Goal: Task Accomplishment & Management: Manage account settings

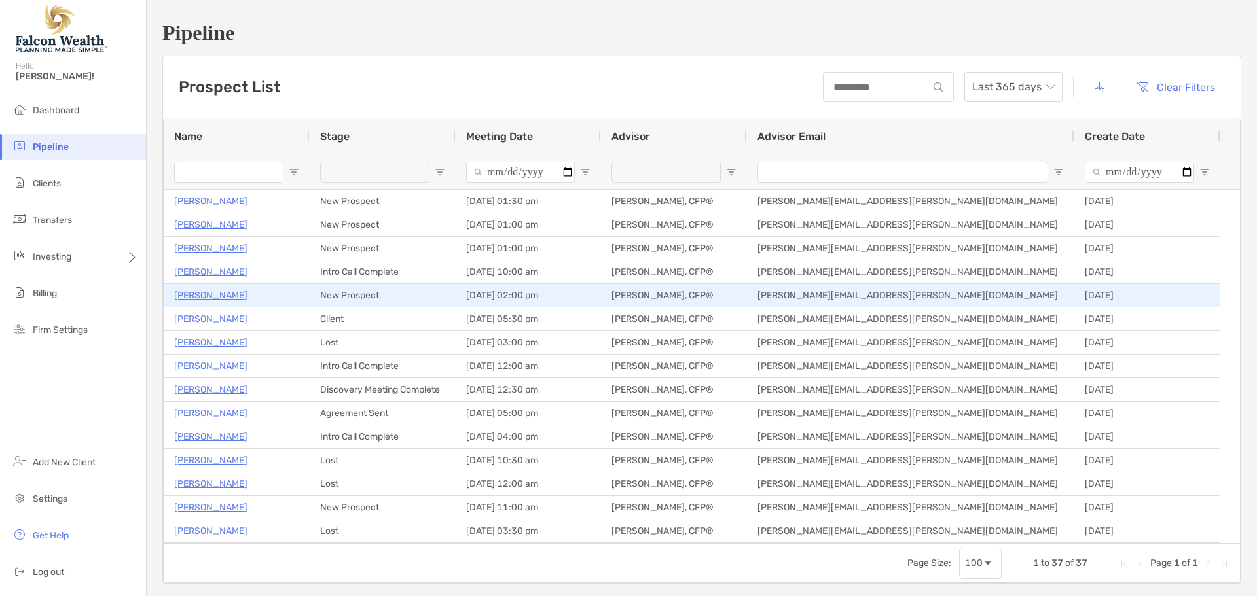
click at [198, 299] on p "[PERSON_NAME]" at bounding box center [210, 295] width 73 height 16
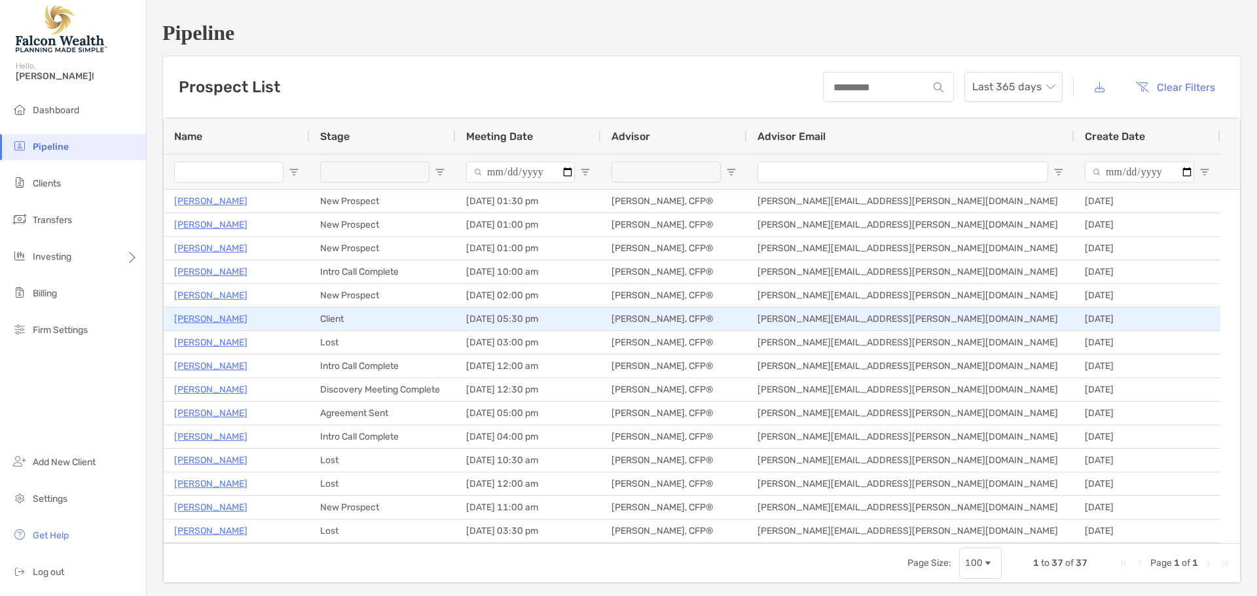
click at [196, 318] on p "[PERSON_NAME]" at bounding box center [210, 319] width 73 height 16
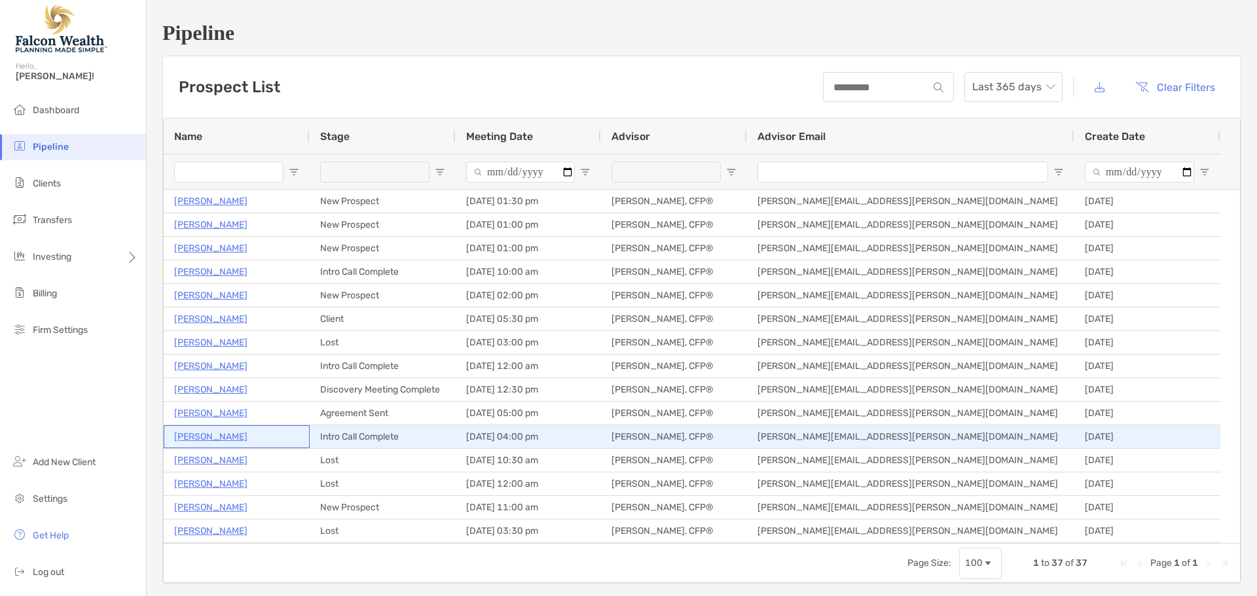
click at [200, 442] on p "Alexander Starick" at bounding box center [210, 437] width 73 height 16
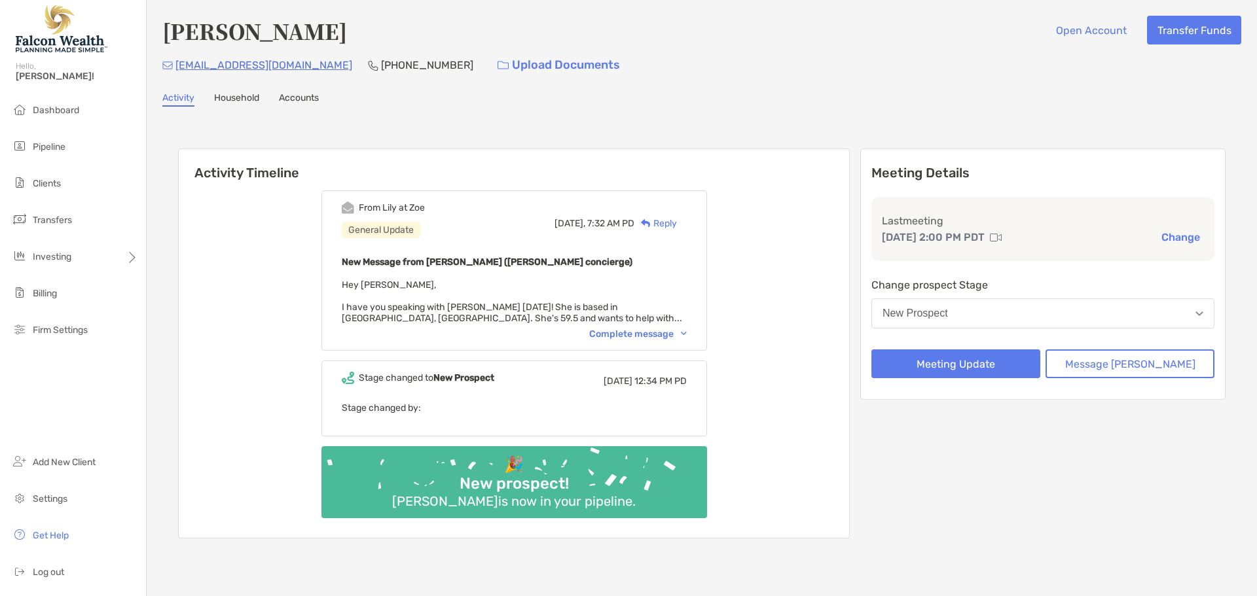
click at [1018, 313] on button "New Prospect" at bounding box center [1042, 314] width 343 height 30
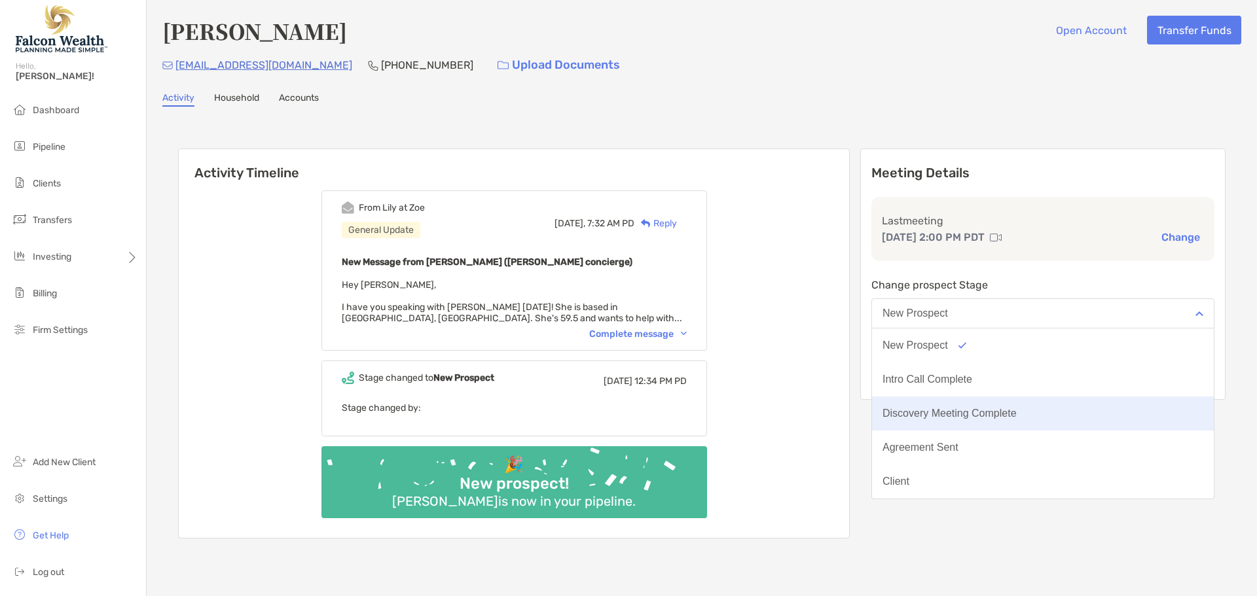
click at [960, 408] on div "Discovery Meeting Complete" at bounding box center [949, 414] width 134 height 12
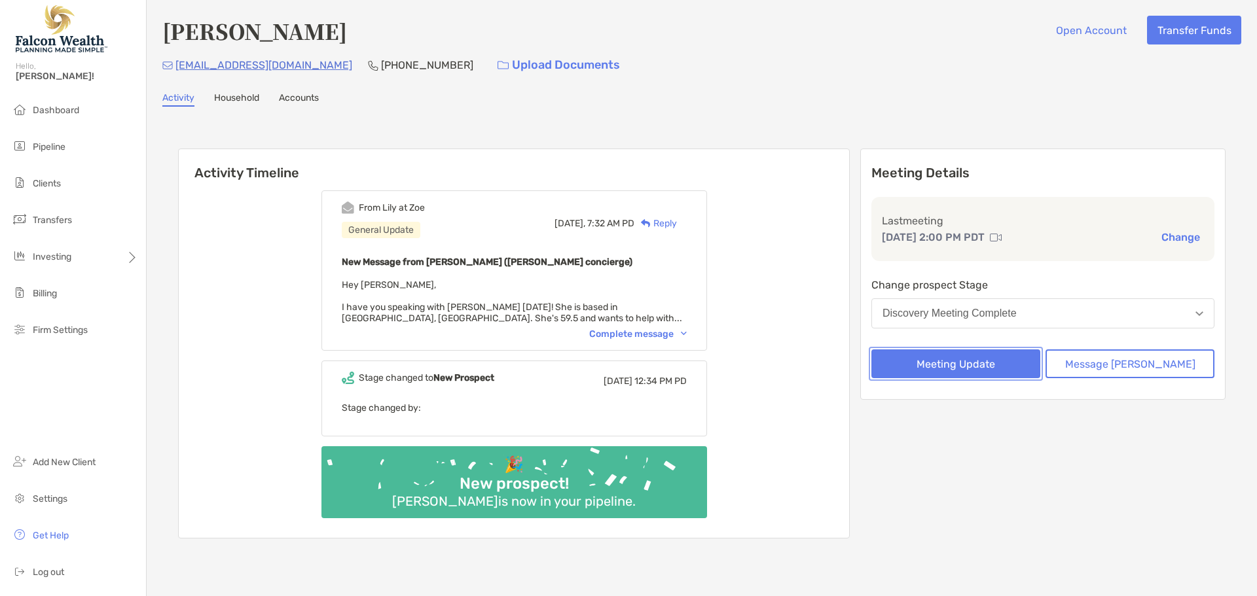
click at [1008, 365] on button "Meeting Update" at bounding box center [955, 364] width 169 height 29
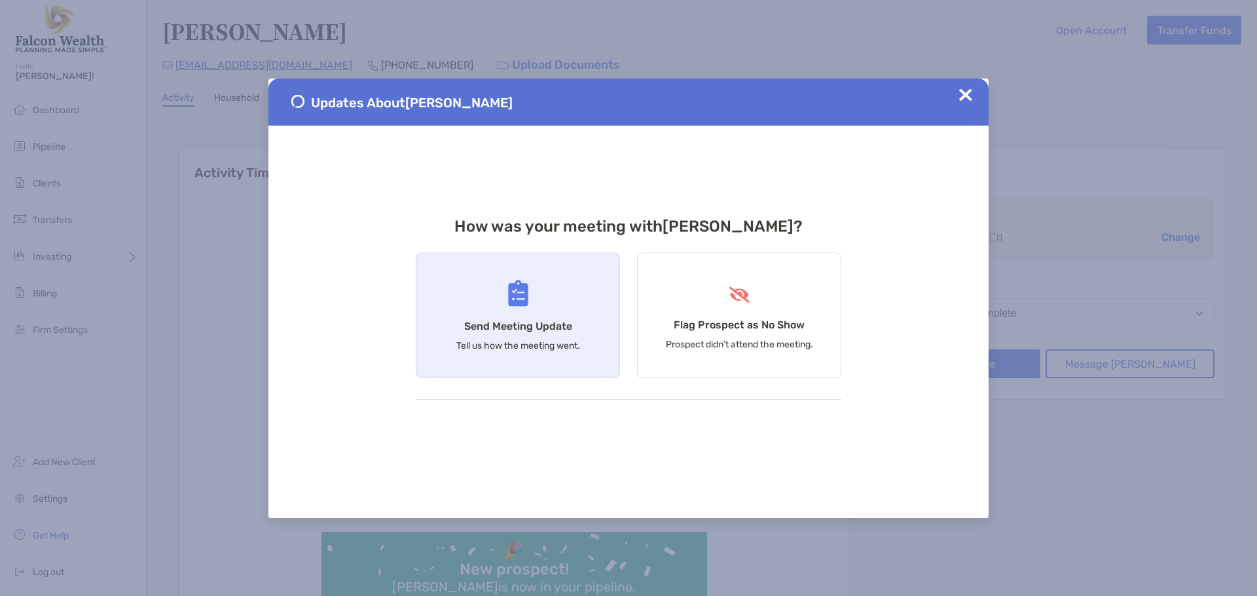
click at [508, 320] on h4 "Send Meeting Update" at bounding box center [518, 326] width 108 height 12
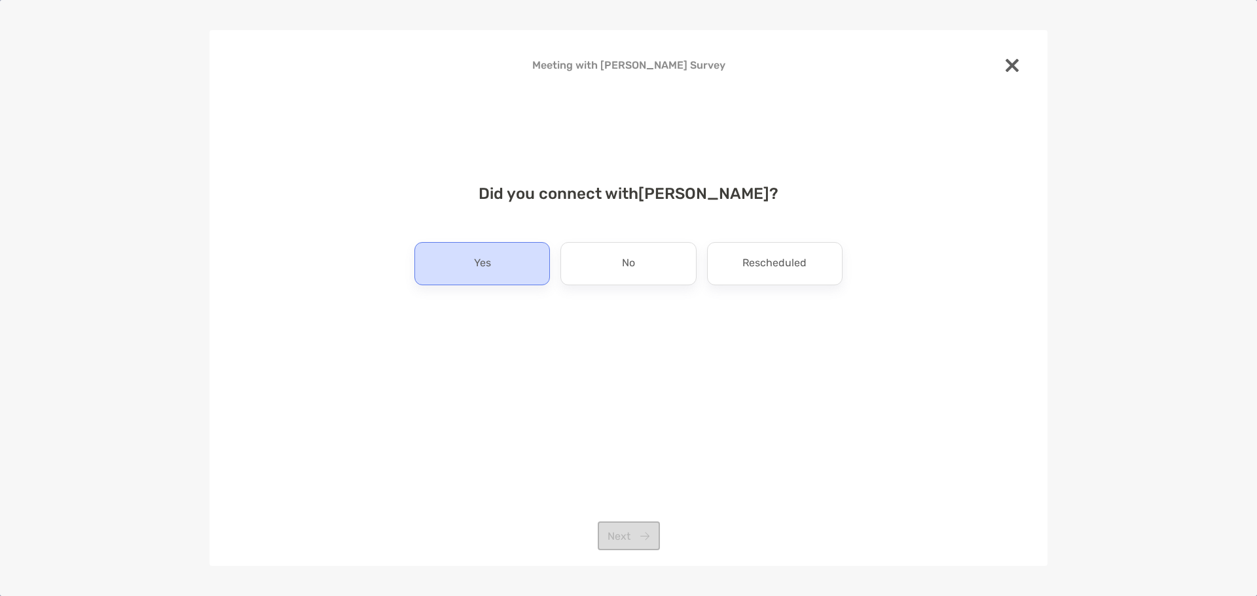
click at [488, 271] on p "Yes" at bounding box center [482, 263] width 17 height 21
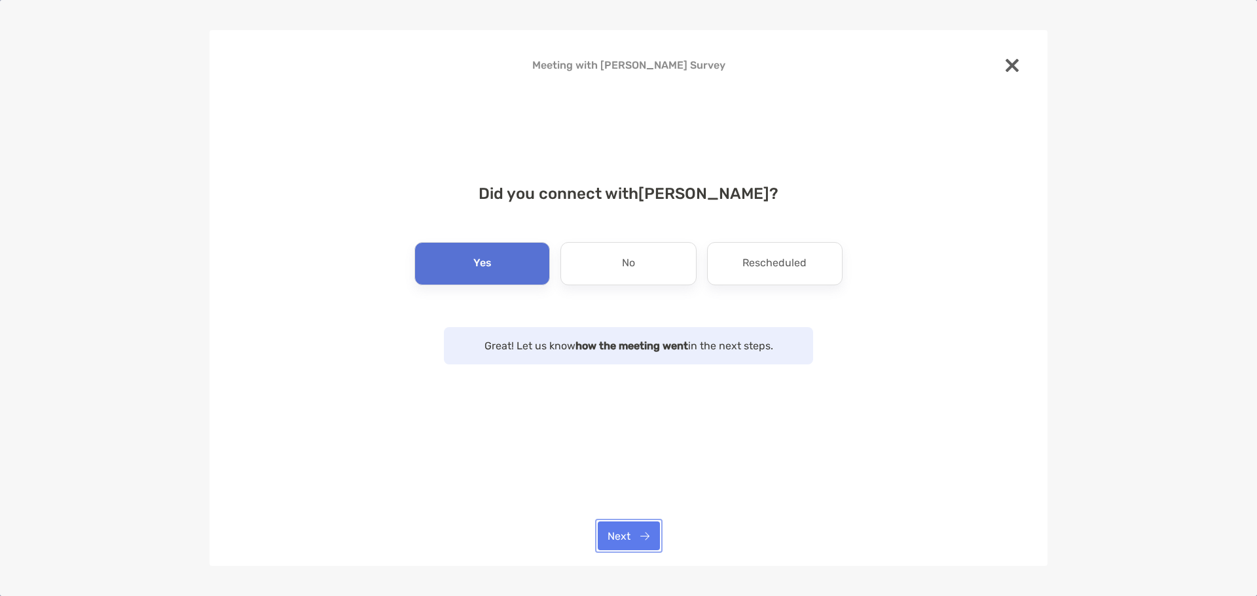
click at [630, 540] on button "Next" at bounding box center [629, 536] width 62 height 29
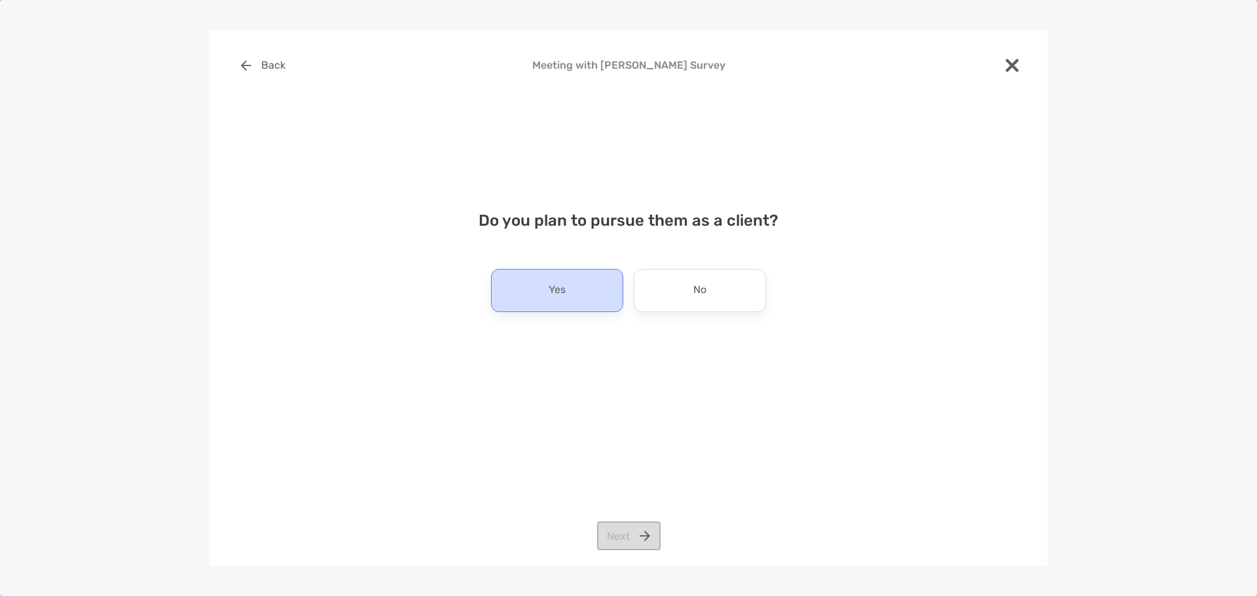
drag, startPoint x: 549, startPoint y: 287, endPoint x: 580, endPoint y: 288, distance: 30.8
click at [549, 288] on p "Yes" at bounding box center [557, 290] width 17 height 21
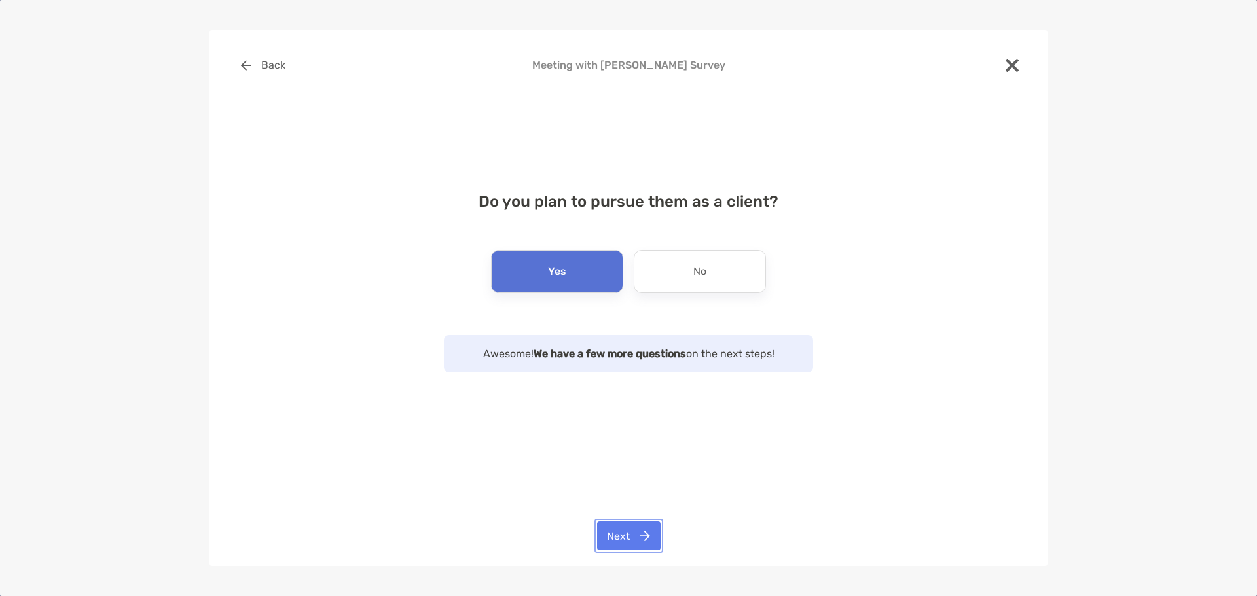
click at [628, 540] on button "Next" at bounding box center [629, 536] width 64 height 29
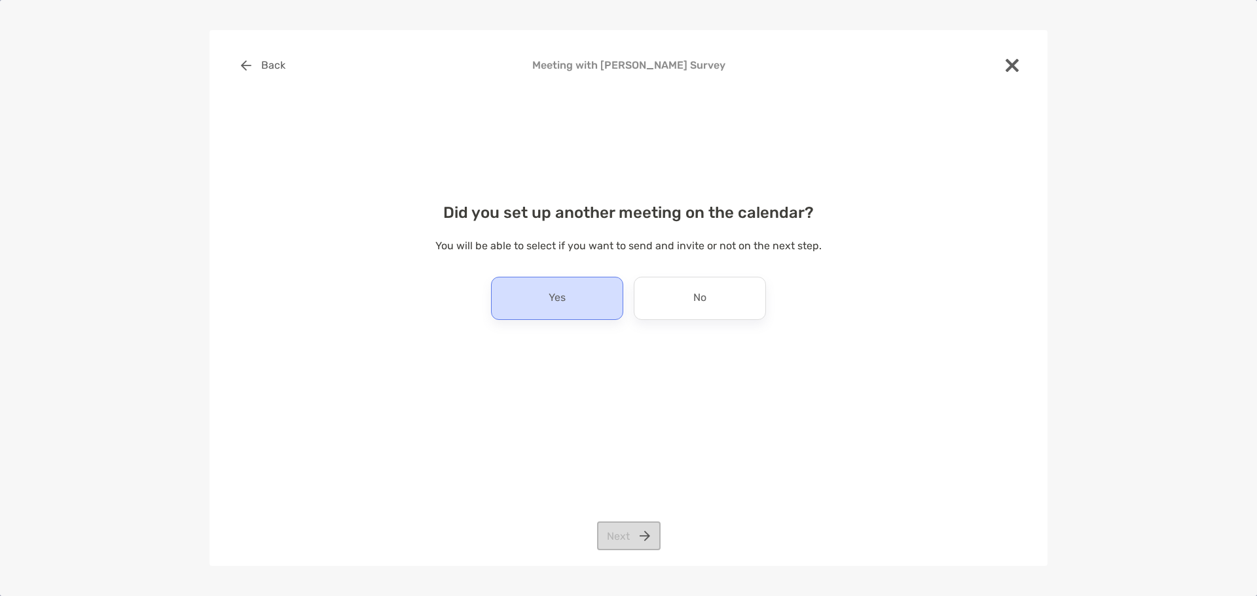
click at [575, 291] on div "Yes" at bounding box center [557, 298] width 132 height 43
click at [640, 535] on button "Next" at bounding box center [629, 536] width 64 height 29
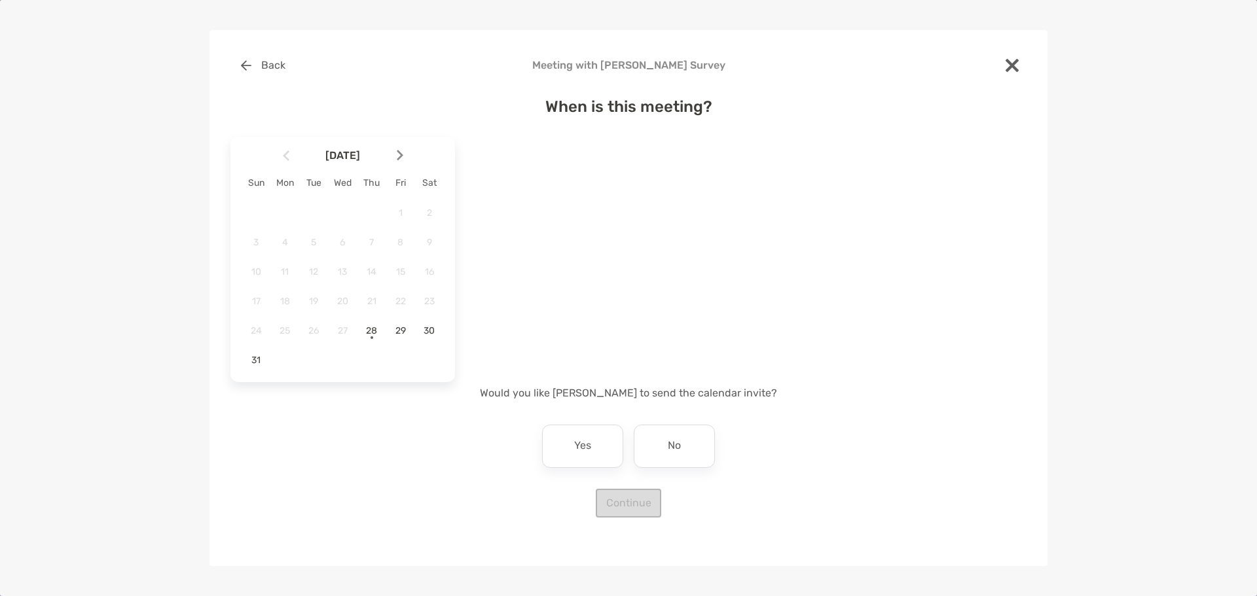
click at [398, 153] on img at bounding box center [400, 155] width 7 height 11
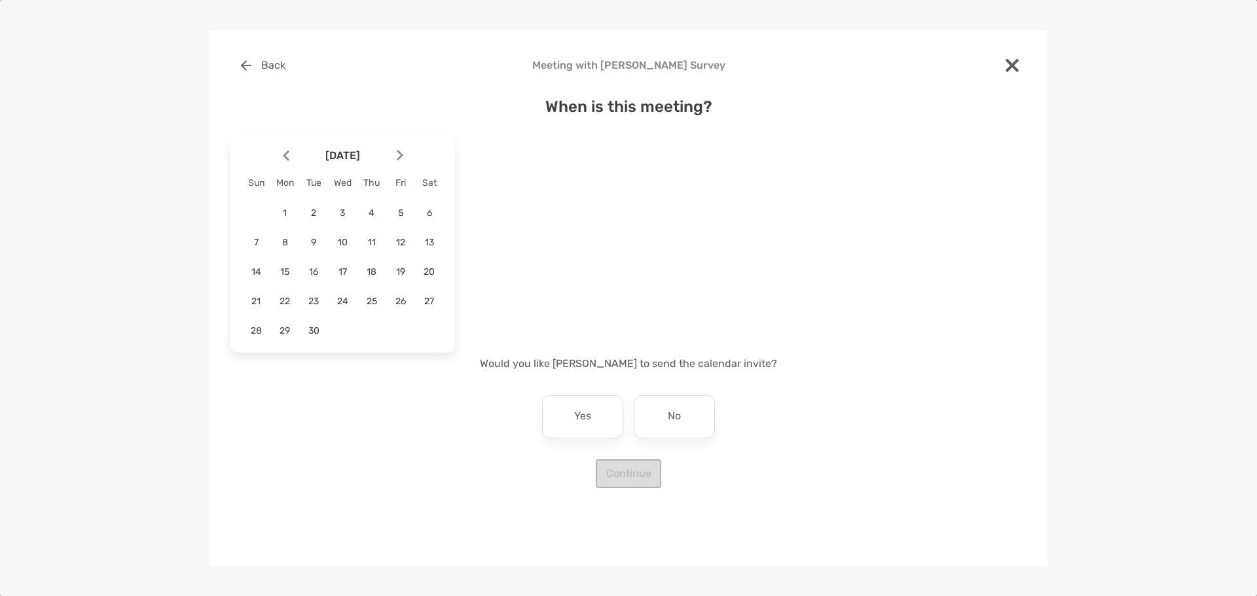
drag, startPoint x: 281, startPoint y: 238, endPoint x: 327, endPoint y: 232, distance: 46.2
click at [281, 238] on span "8" at bounding box center [285, 242] width 22 height 11
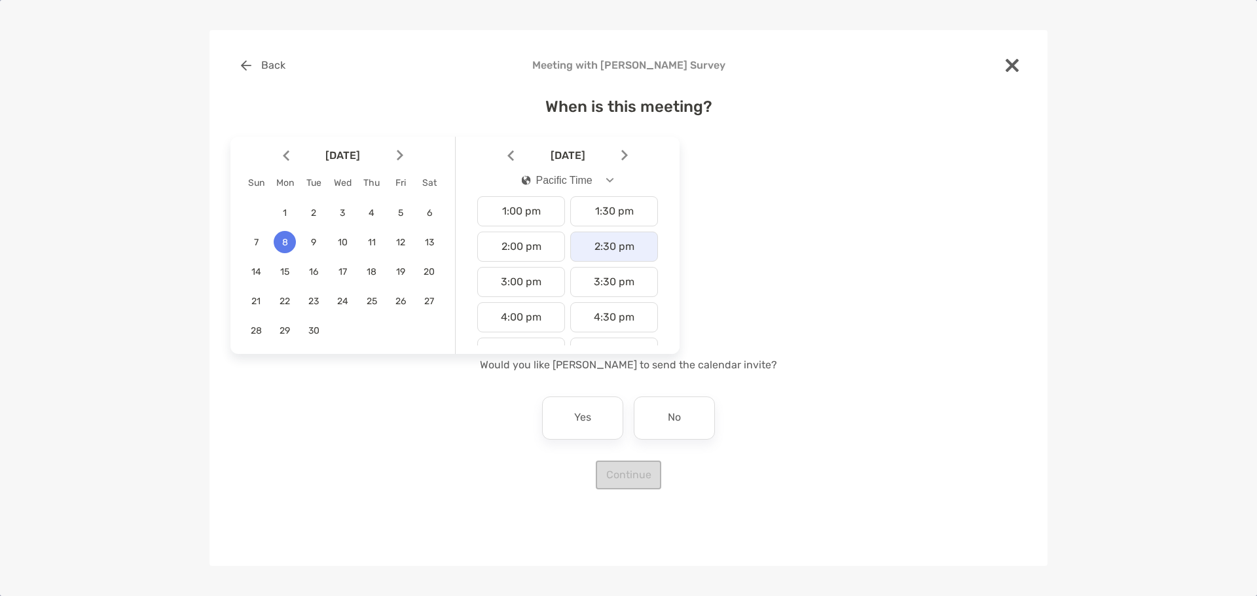
click at [616, 248] on div "2:30 pm" at bounding box center [614, 247] width 88 height 30
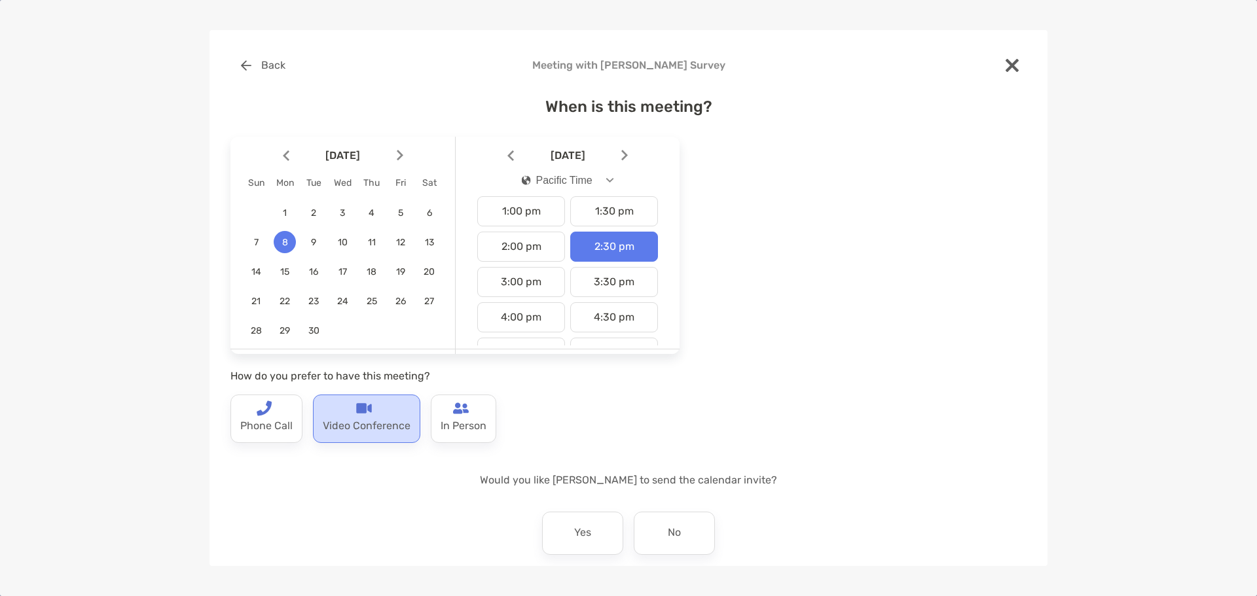
click at [371, 424] on p "Video Conference" at bounding box center [367, 426] width 88 height 21
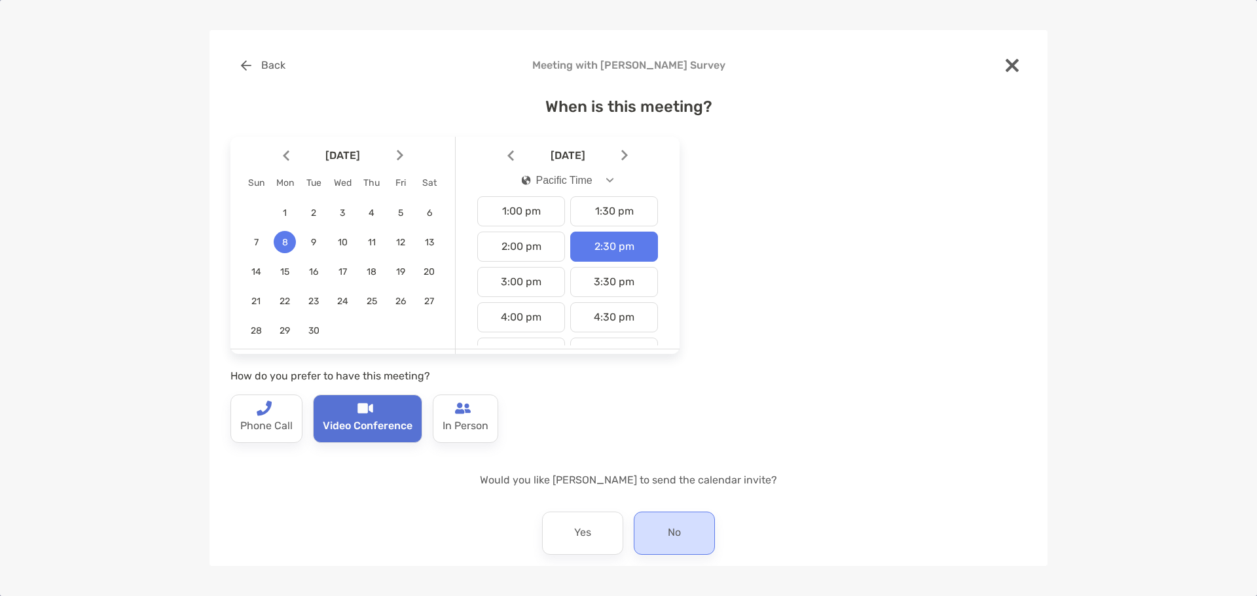
click at [684, 536] on div "No" at bounding box center [674, 533] width 81 height 43
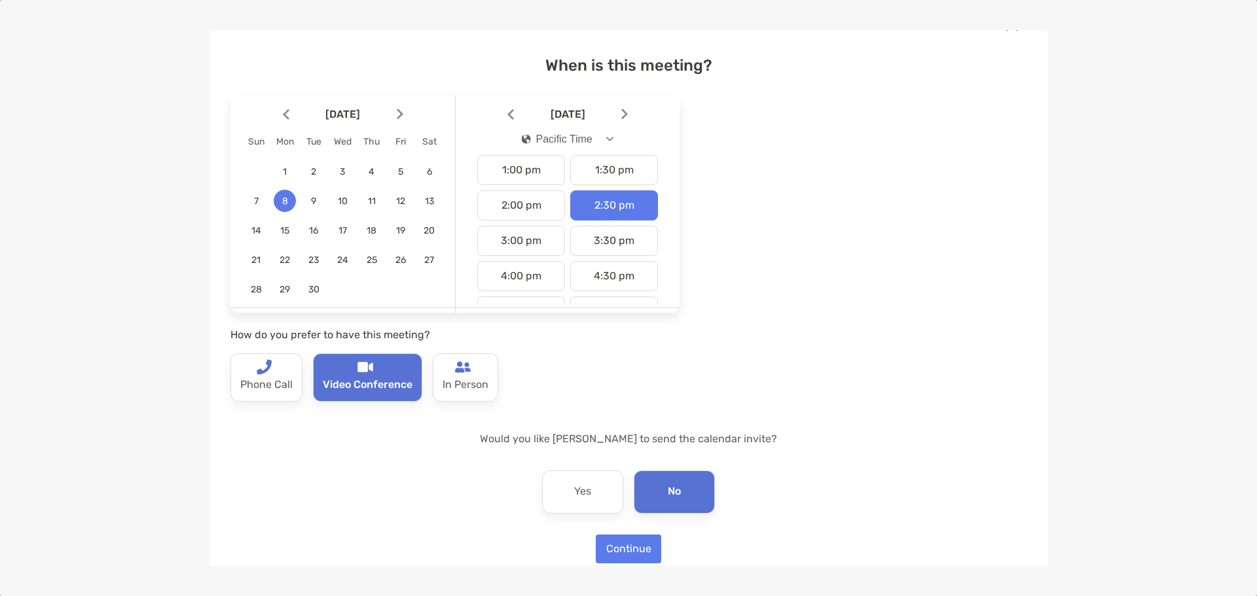
scroll to position [59, 0]
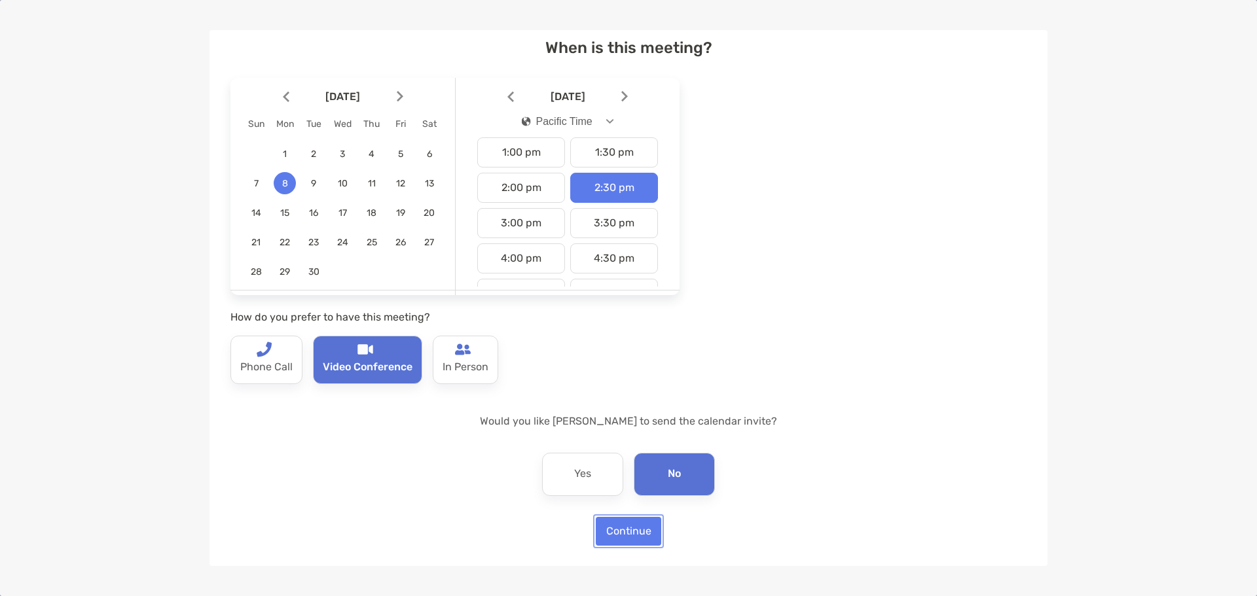
click at [643, 529] on button "Continue" at bounding box center [628, 531] width 65 height 29
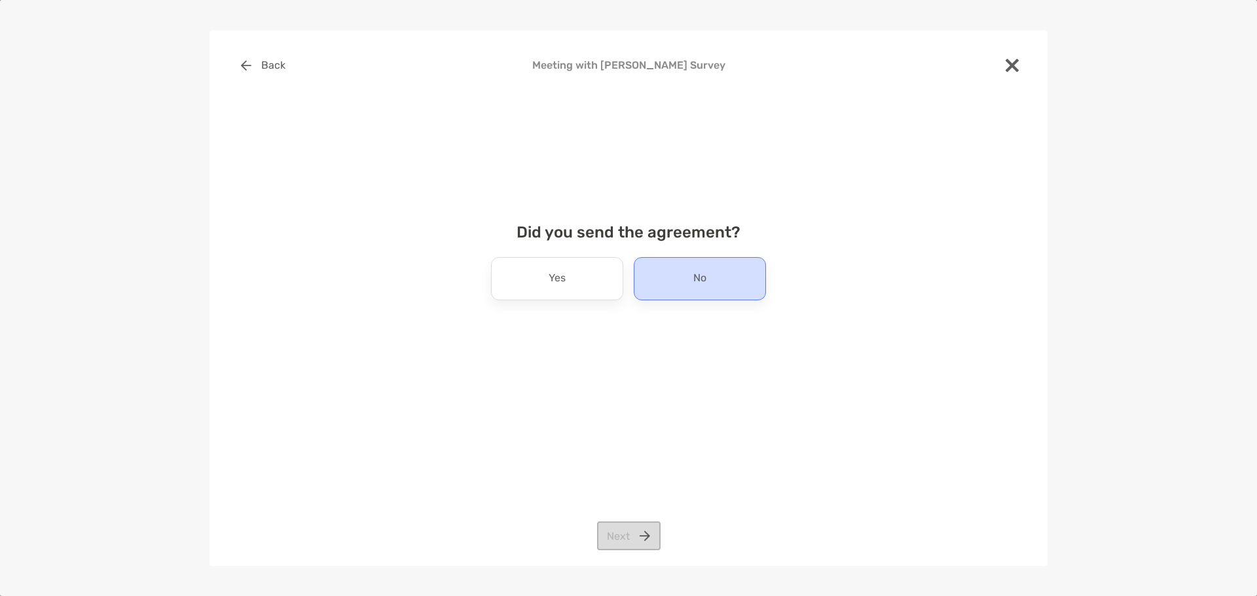
click at [678, 283] on div "No" at bounding box center [700, 278] width 132 height 43
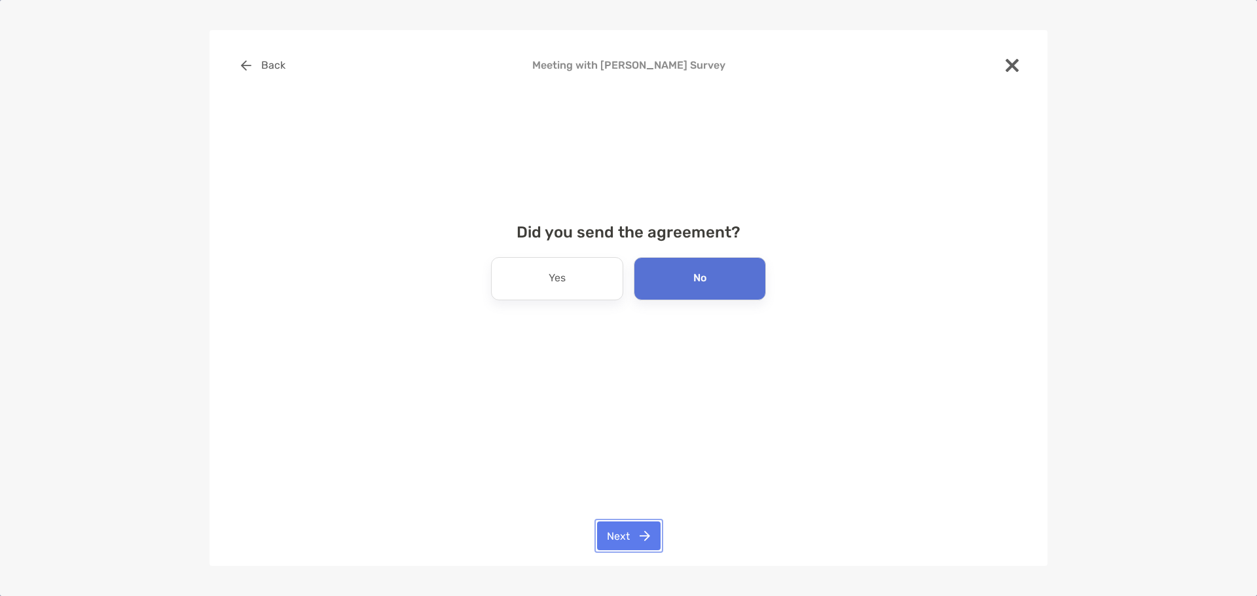
click at [642, 537] on button "Next" at bounding box center [629, 536] width 64 height 29
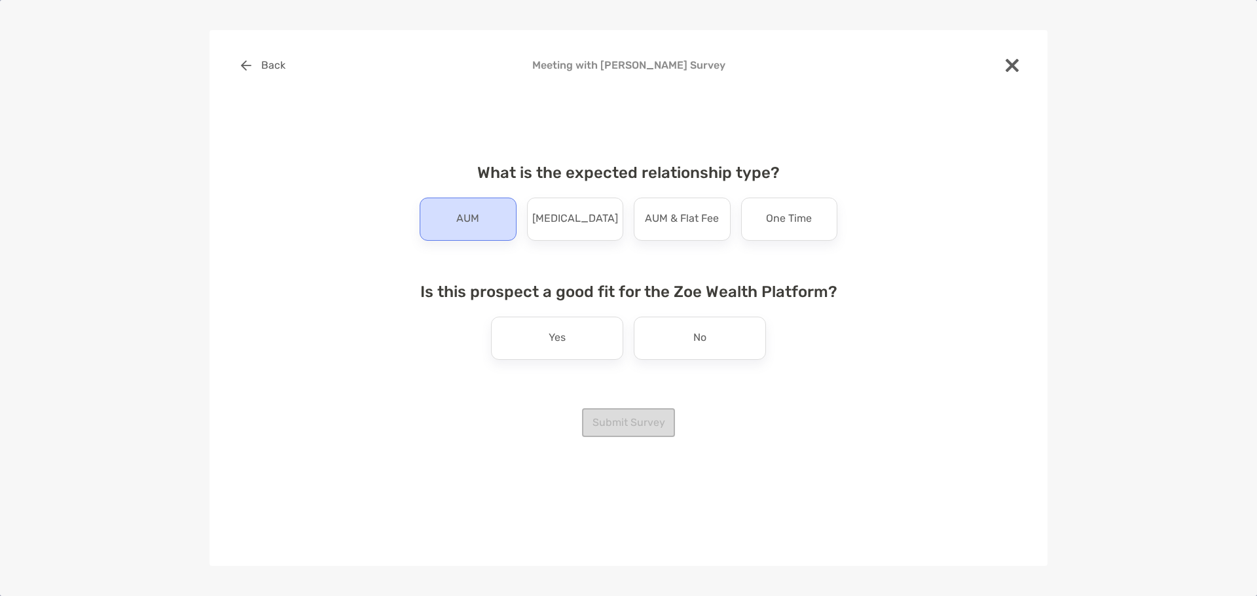
click at [484, 221] on div "AUM" at bounding box center [468, 219] width 97 height 43
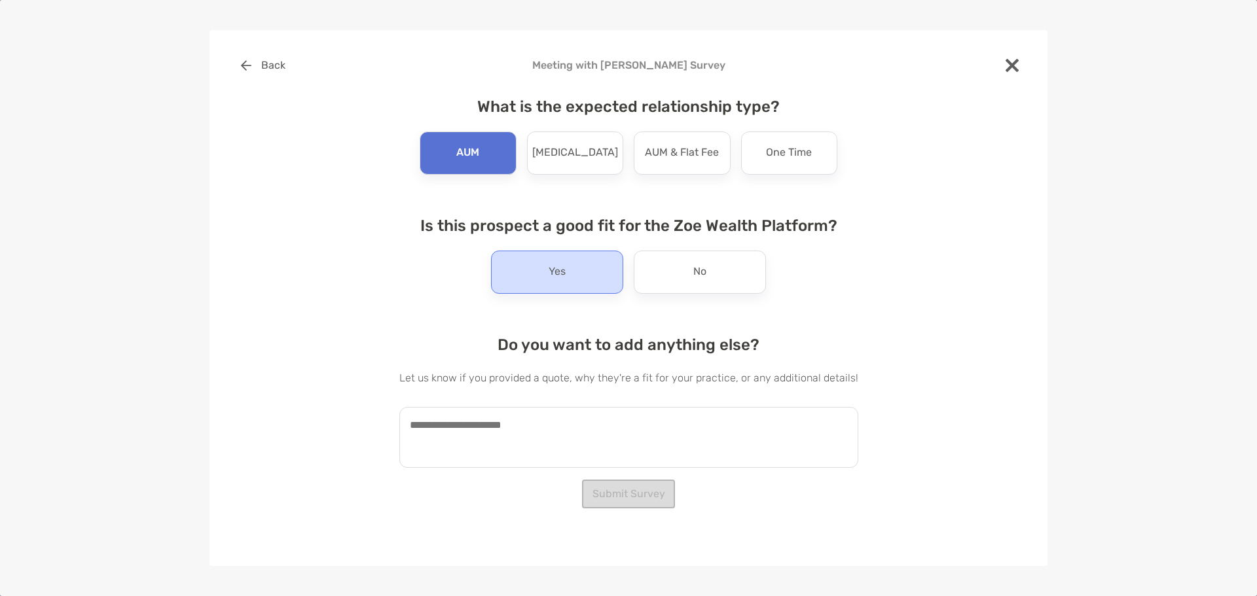
click at [584, 281] on div "Yes" at bounding box center [557, 272] width 132 height 43
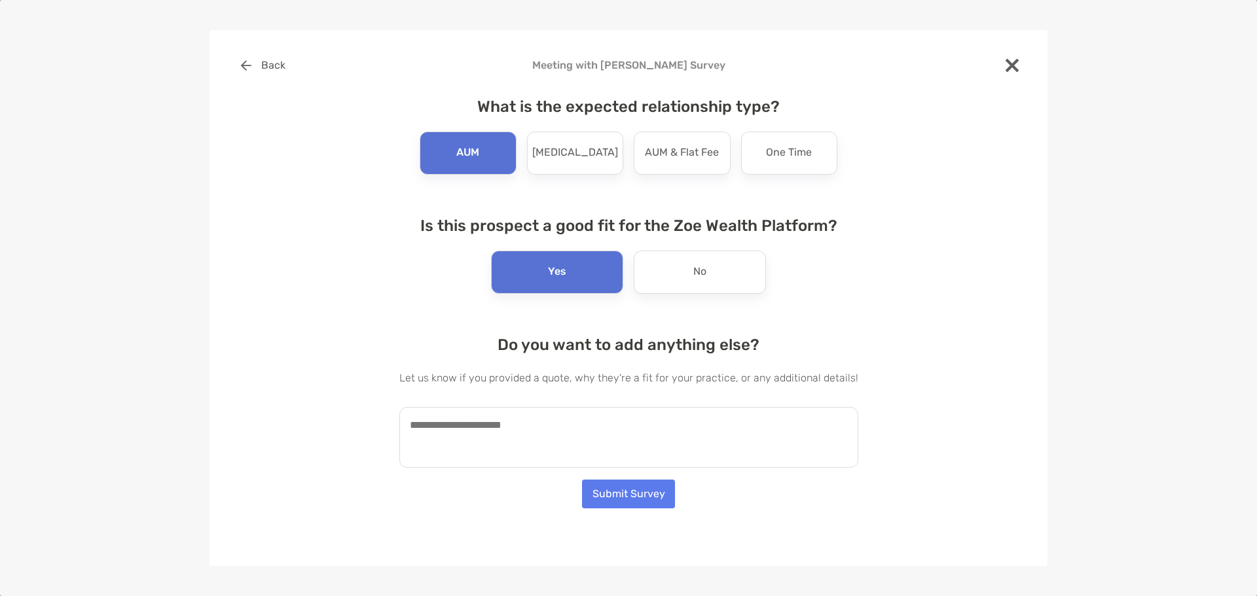
click at [499, 426] on textarea at bounding box center [628, 437] width 459 height 61
type textarea "**********"
click at [659, 496] on button "Submit Survey" at bounding box center [628, 494] width 93 height 29
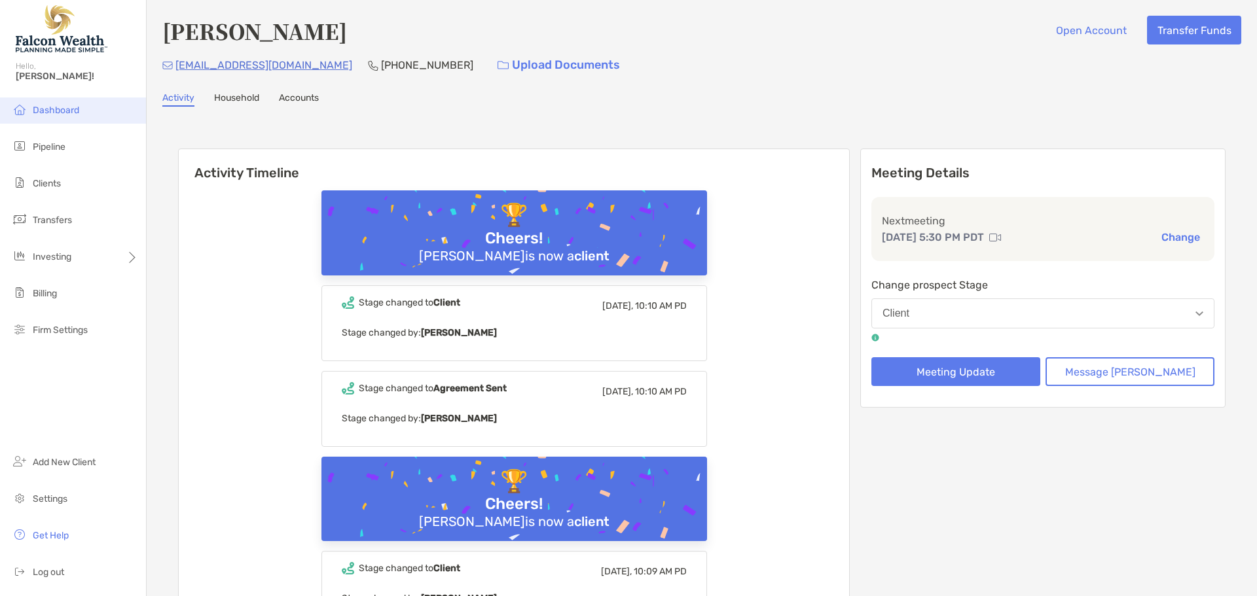
click at [55, 113] on span "Dashboard" at bounding box center [56, 110] width 46 height 11
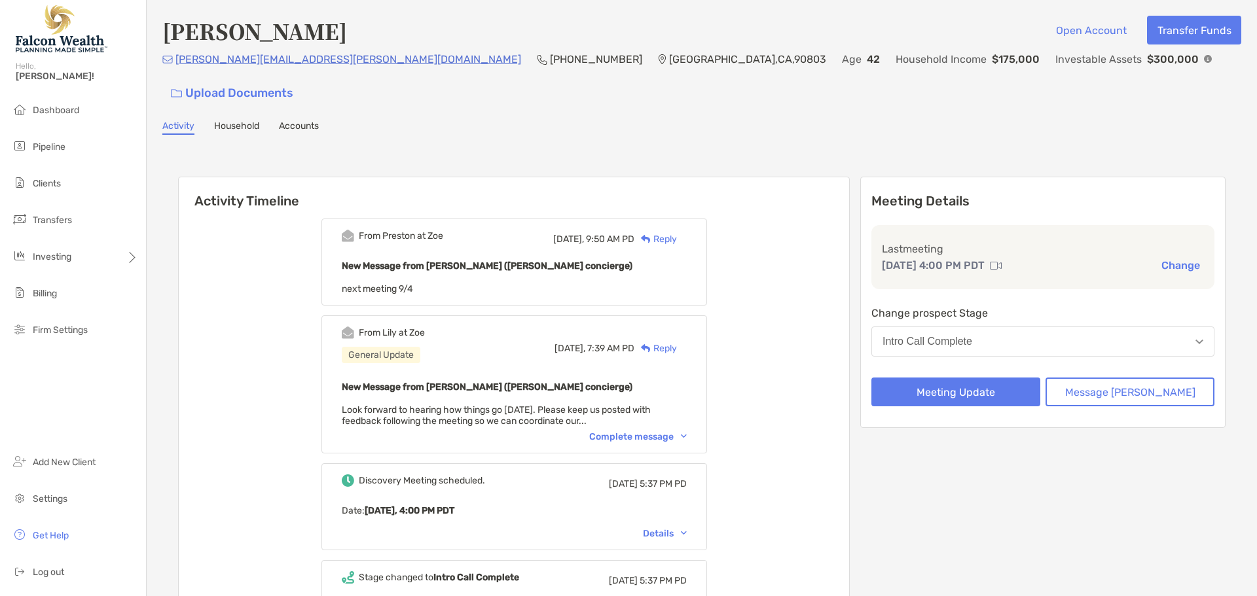
click at [1013, 327] on button "Intro Call Complete" at bounding box center [1042, 342] width 343 height 30
click at [963, 386] on div "Meeting Details Last meeting [DATE] 4:00 PM PDT Change Change prospect Stage In…" at bounding box center [1042, 302] width 365 height 251
click at [966, 378] on button "Meeting Update" at bounding box center [955, 392] width 169 height 29
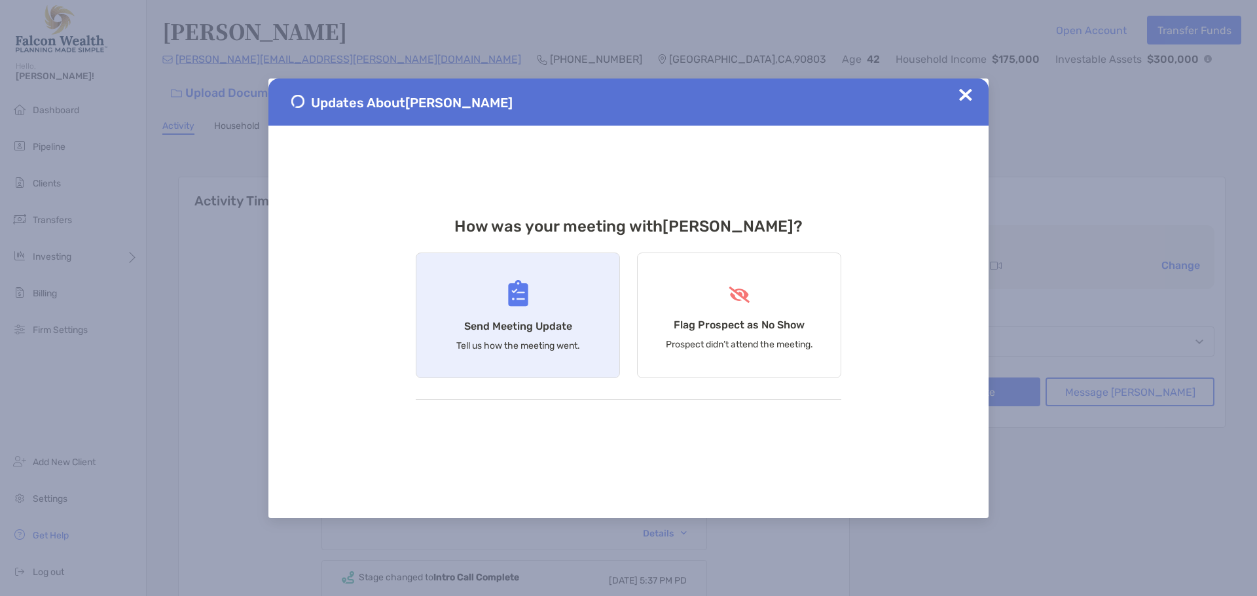
click at [518, 286] on img at bounding box center [518, 293] width 20 height 27
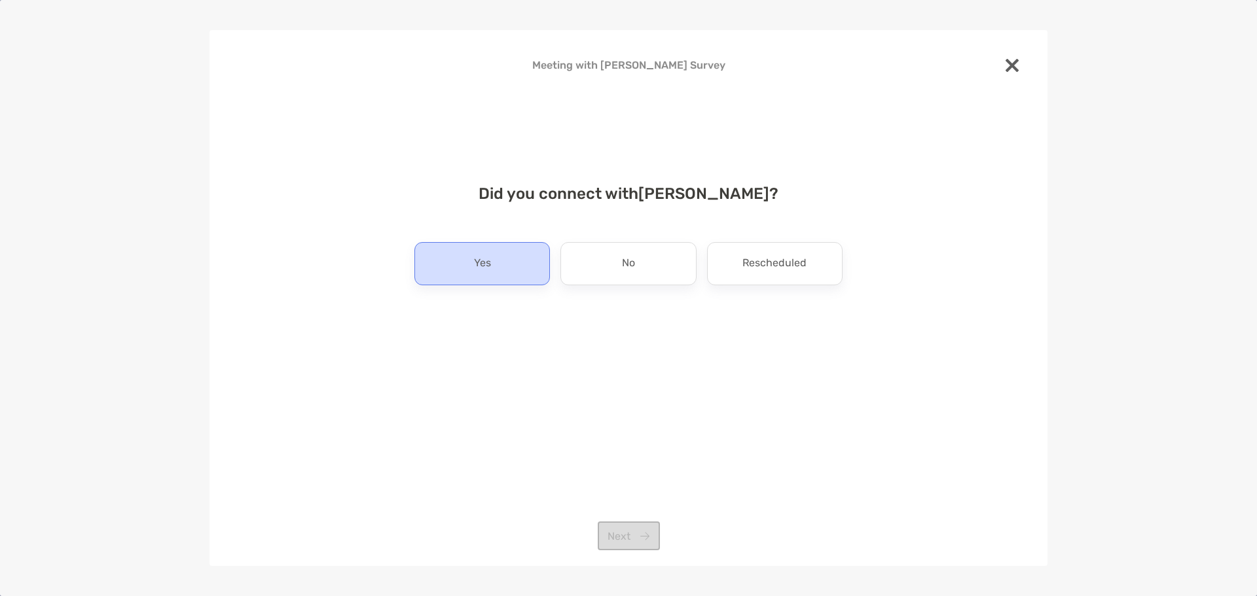
click at [497, 260] on div "Yes" at bounding box center [482, 263] width 136 height 43
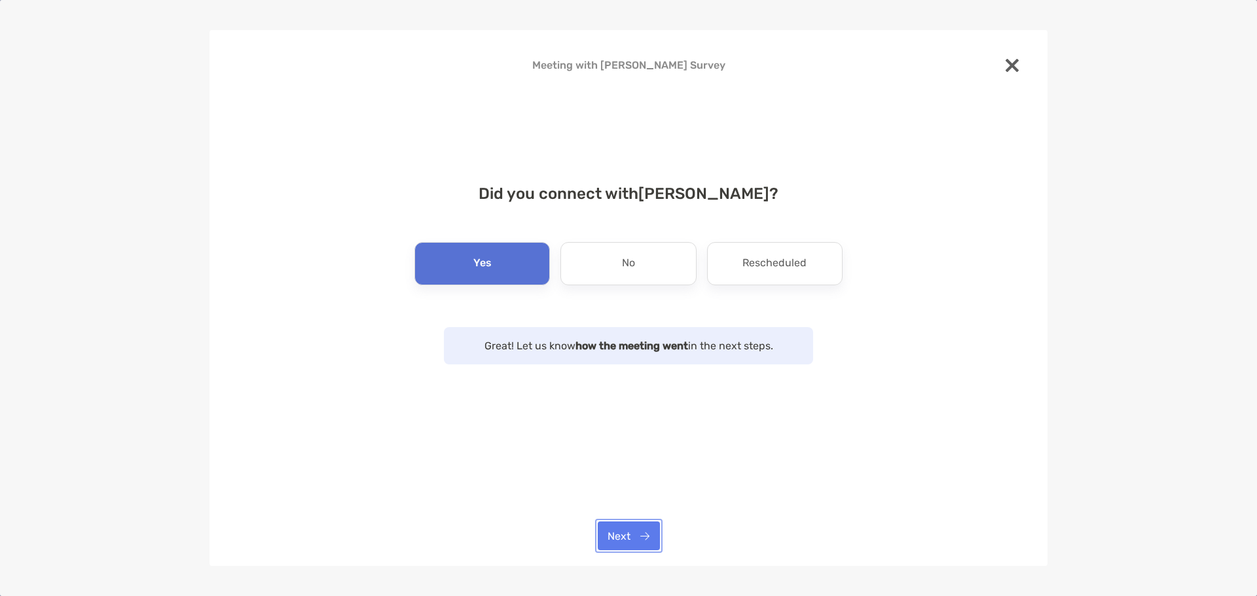
click at [629, 539] on button "Next" at bounding box center [629, 536] width 62 height 29
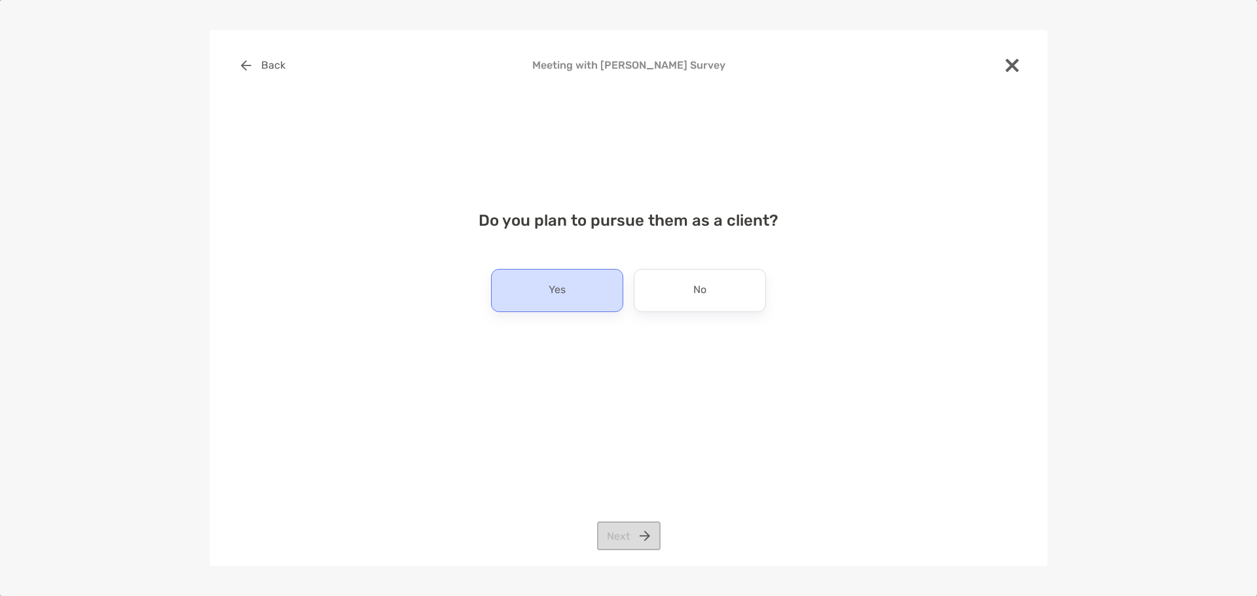
click at [576, 283] on div "Yes" at bounding box center [557, 290] width 132 height 43
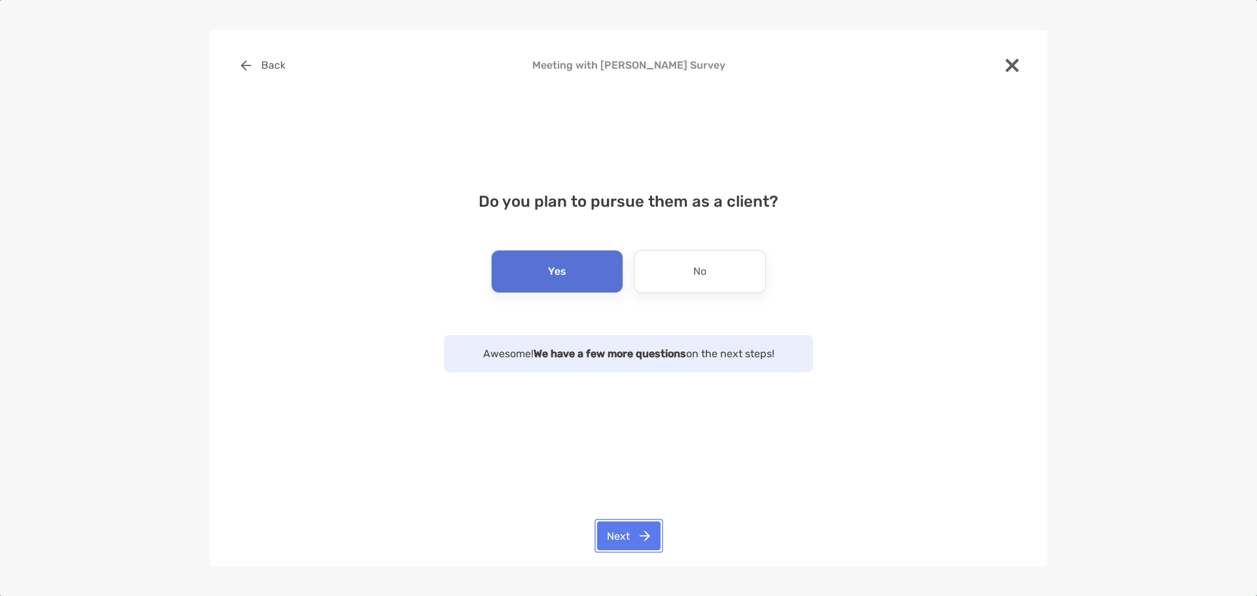
drag, startPoint x: 626, startPoint y: 530, endPoint x: 626, endPoint y: 523, distance: 7.2
click at [626, 531] on button "Next" at bounding box center [629, 536] width 64 height 29
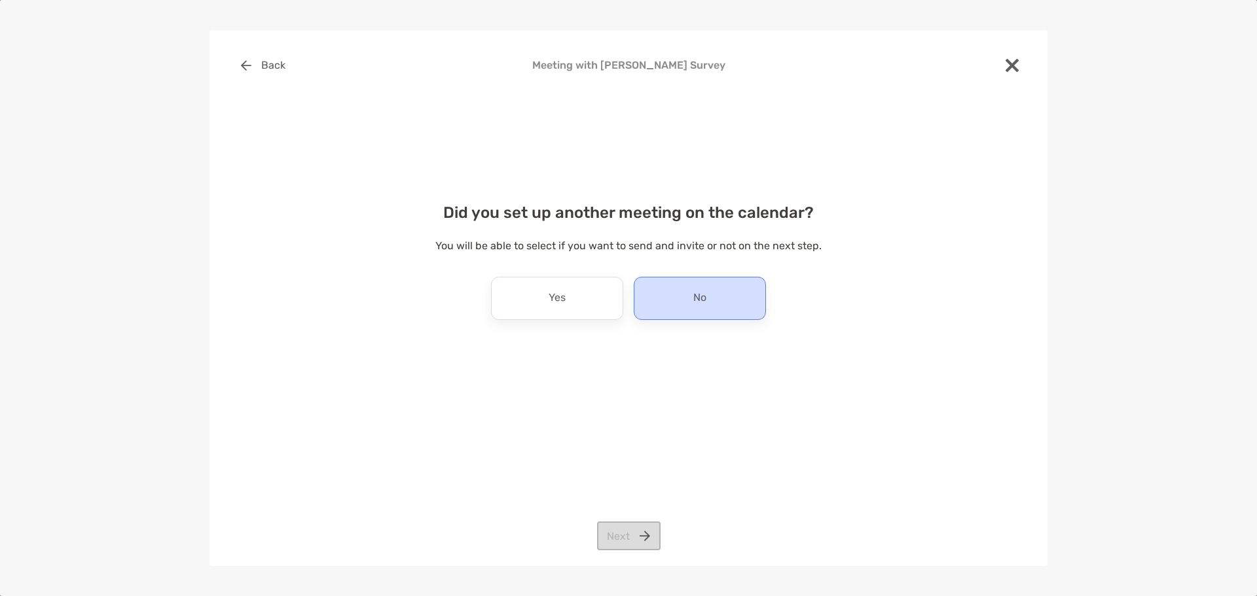
click at [688, 277] on div "No" at bounding box center [700, 298] width 132 height 43
click at [614, 553] on div "Back Meeting with [PERSON_NAME] Survey Did you set up another meeting on the ca…" at bounding box center [628, 298] width 838 height 537
click at [622, 535] on button "Next" at bounding box center [629, 536] width 64 height 29
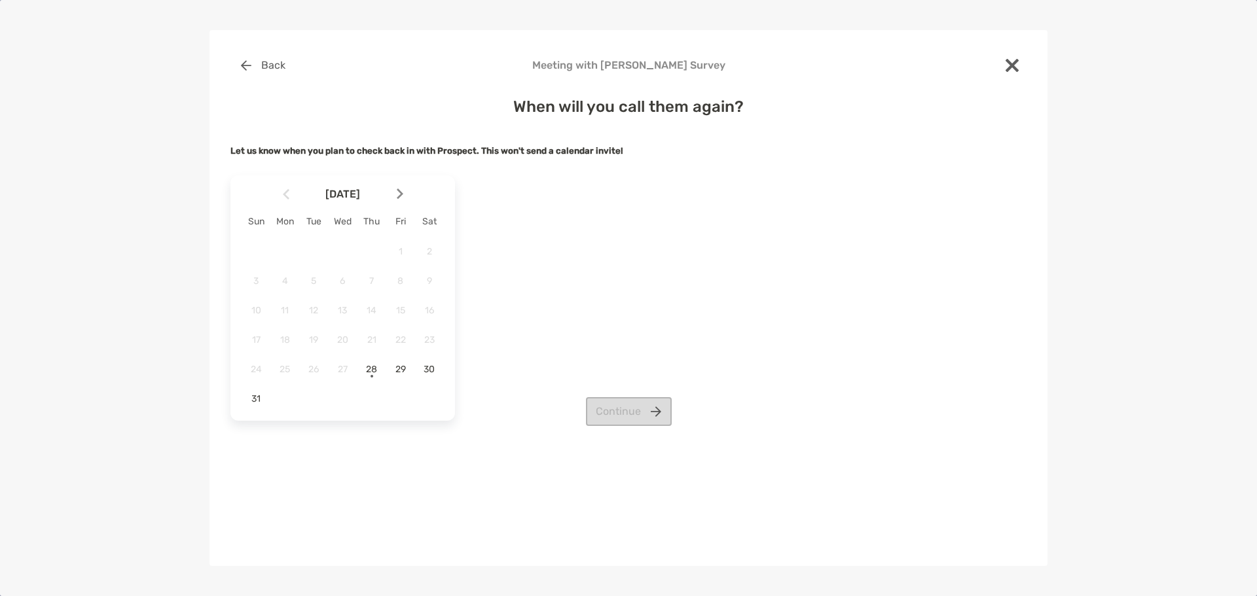
click at [399, 192] on img at bounding box center [400, 194] width 7 height 11
click at [344, 277] on span "10" at bounding box center [342, 281] width 22 height 11
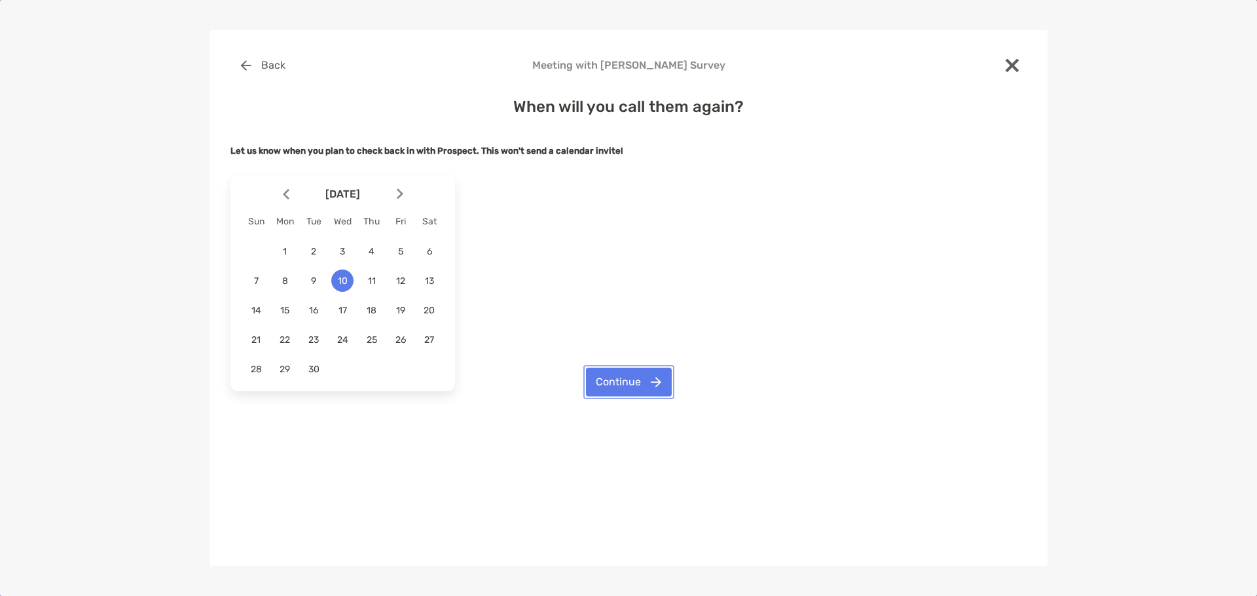
click at [655, 382] on button "Continue" at bounding box center [629, 382] width 86 height 29
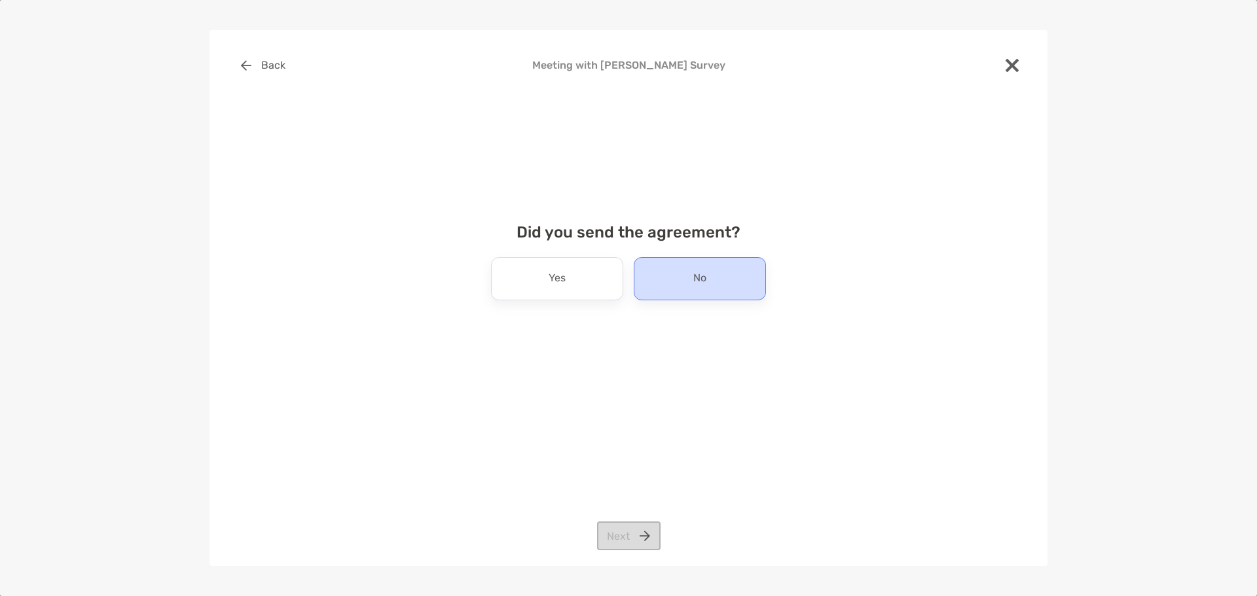
click at [675, 275] on div "No" at bounding box center [700, 278] width 132 height 43
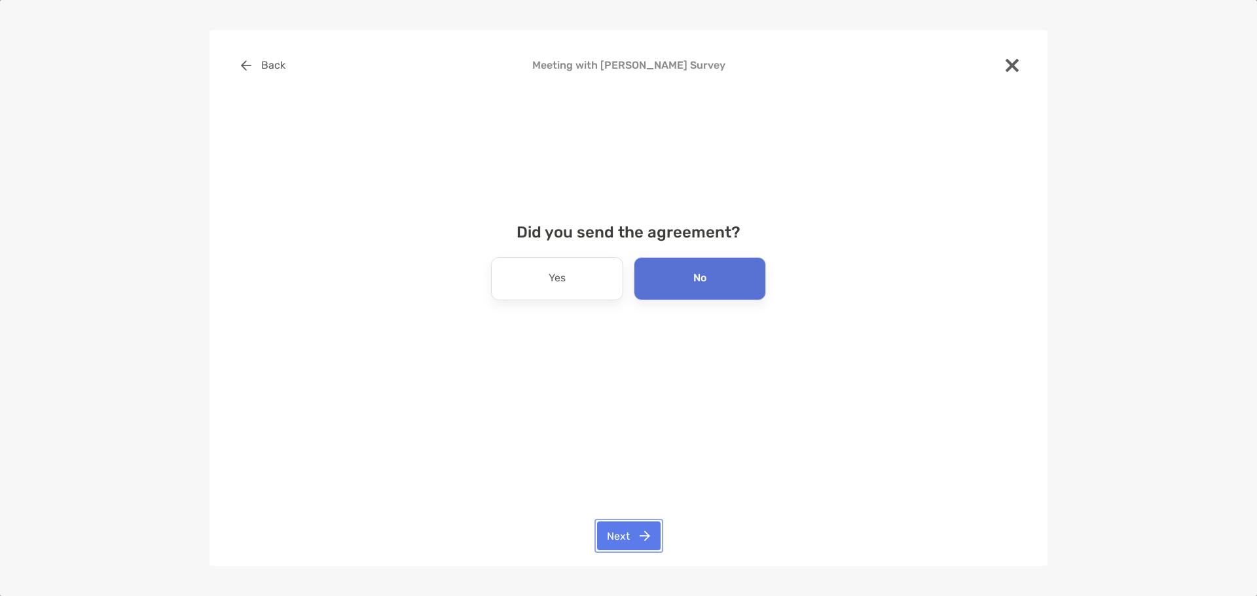
click at [630, 537] on button "Next" at bounding box center [629, 536] width 64 height 29
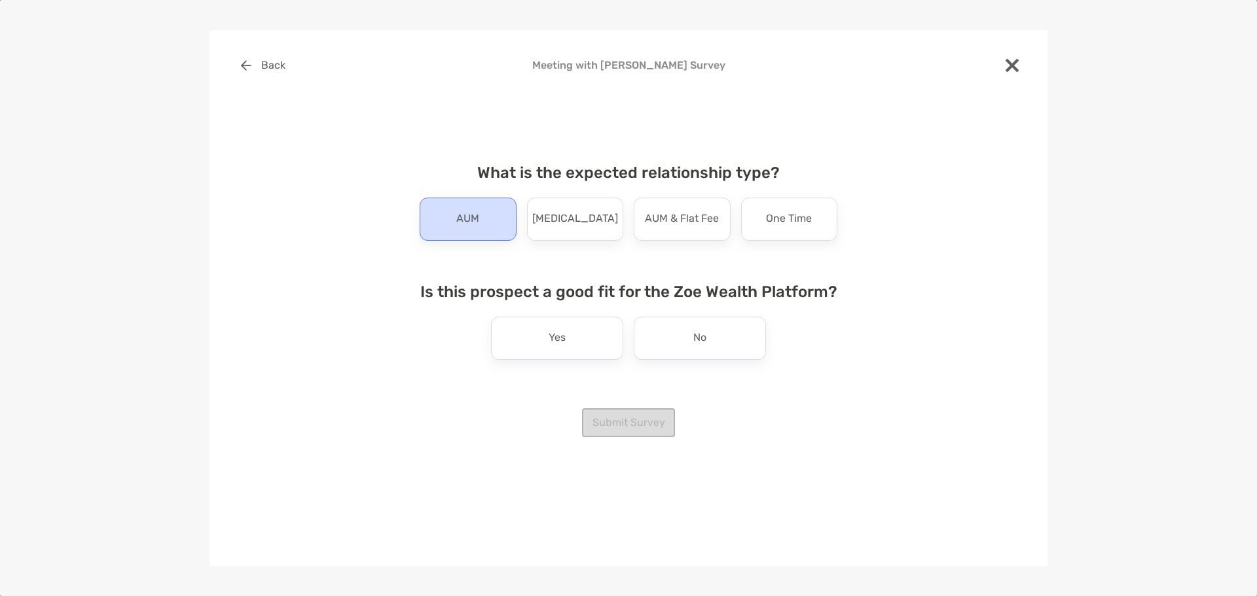
click at [469, 220] on p "AUM" at bounding box center [467, 219] width 23 height 21
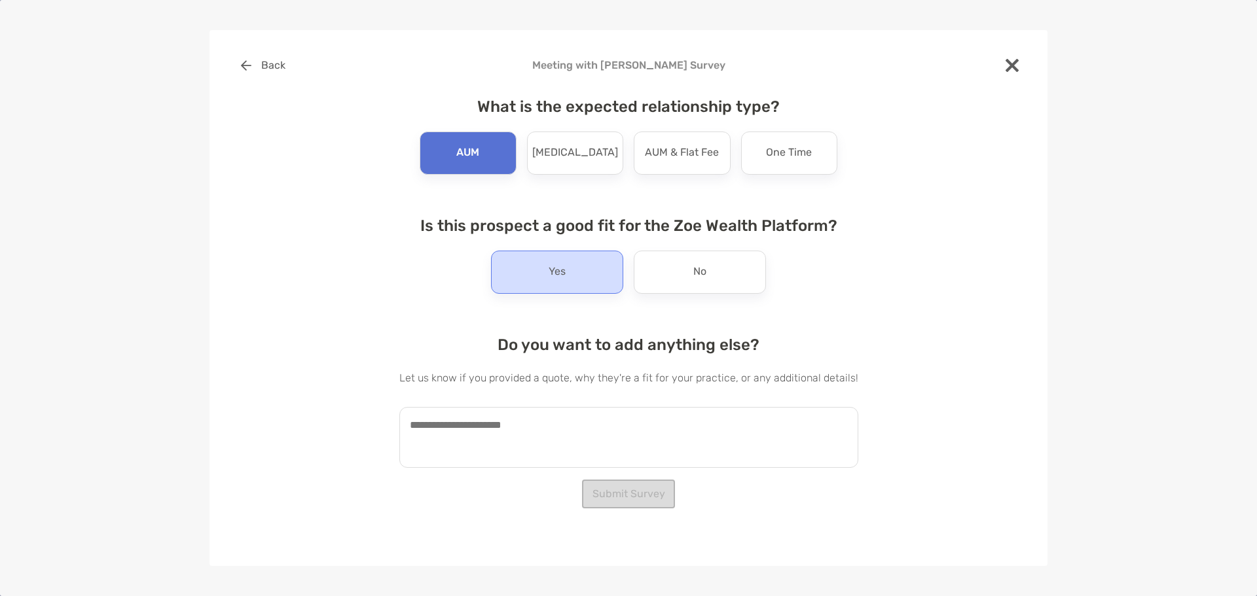
click at [573, 261] on div "Yes" at bounding box center [557, 272] width 132 height 43
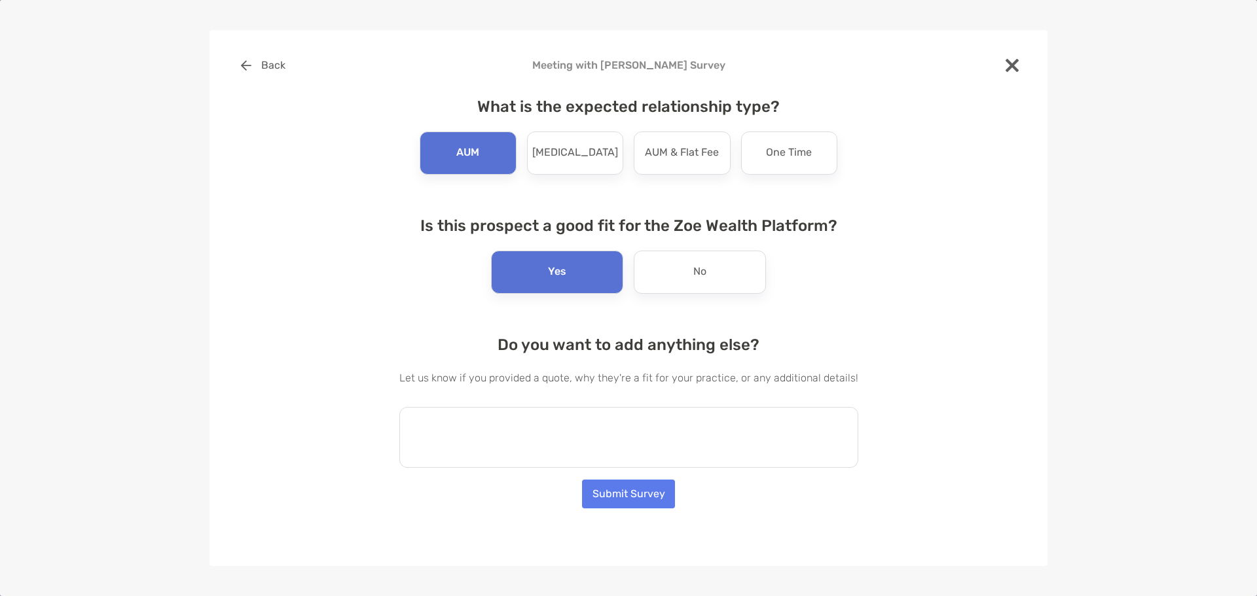
click at [475, 420] on textarea at bounding box center [628, 437] width 459 height 61
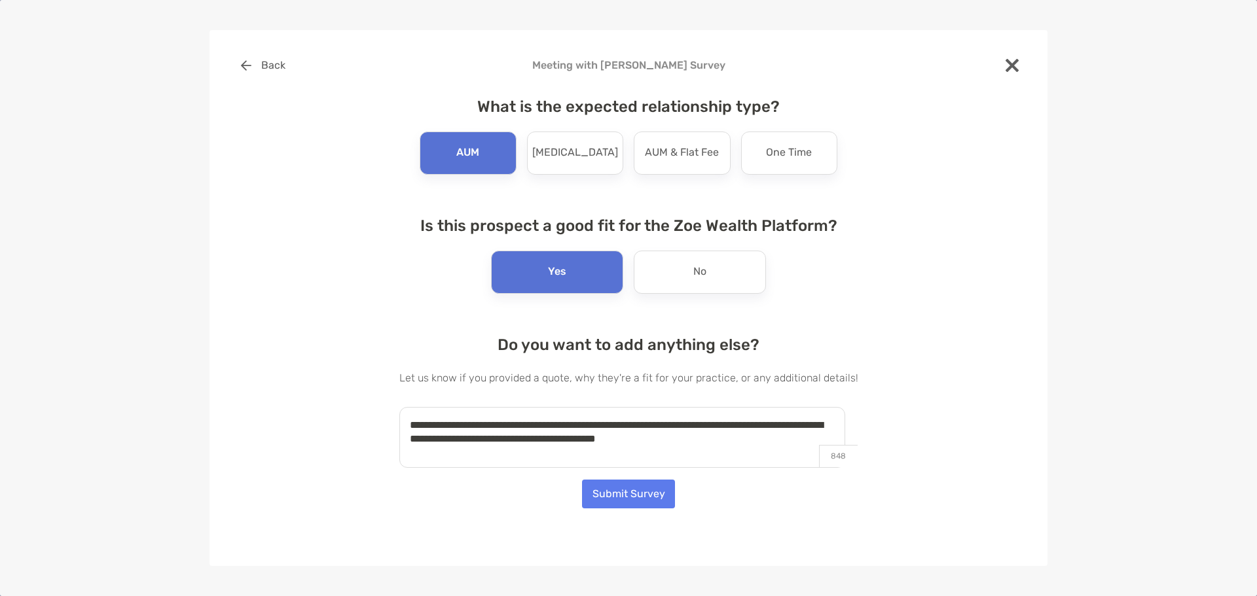
type textarea "**********"
click at [625, 501] on button "Submit Survey" at bounding box center [628, 494] width 93 height 29
